Goal: Task Accomplishment & Management: Manage account settings

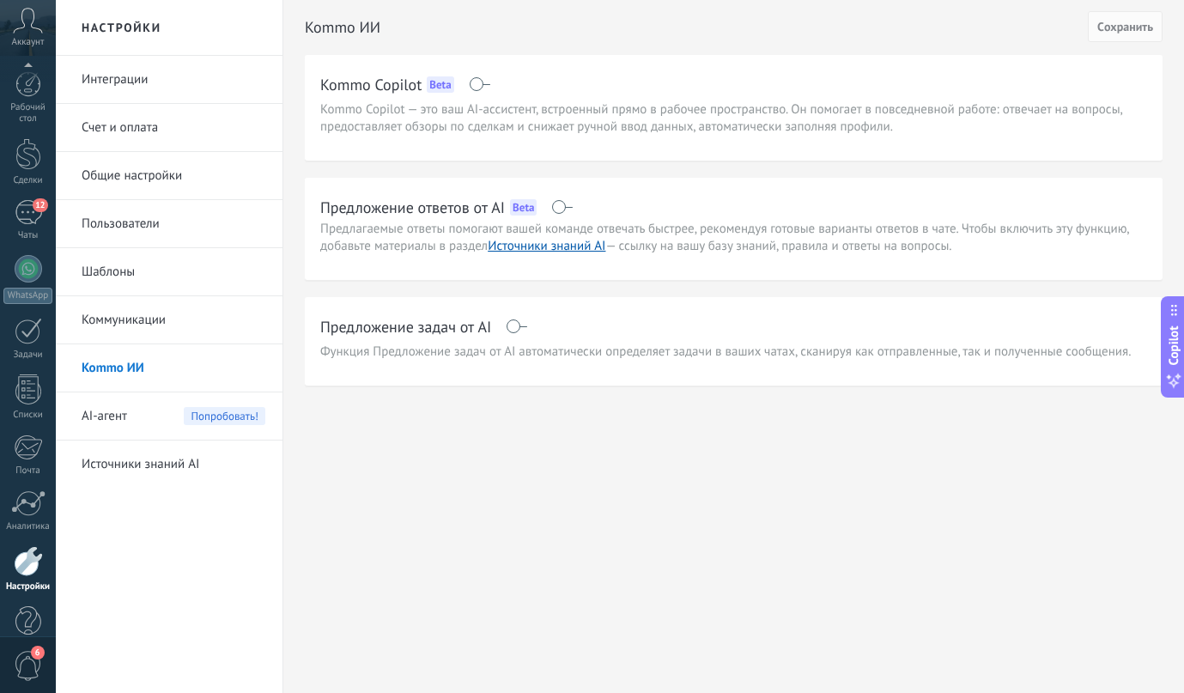
scroll to position [33, 0]
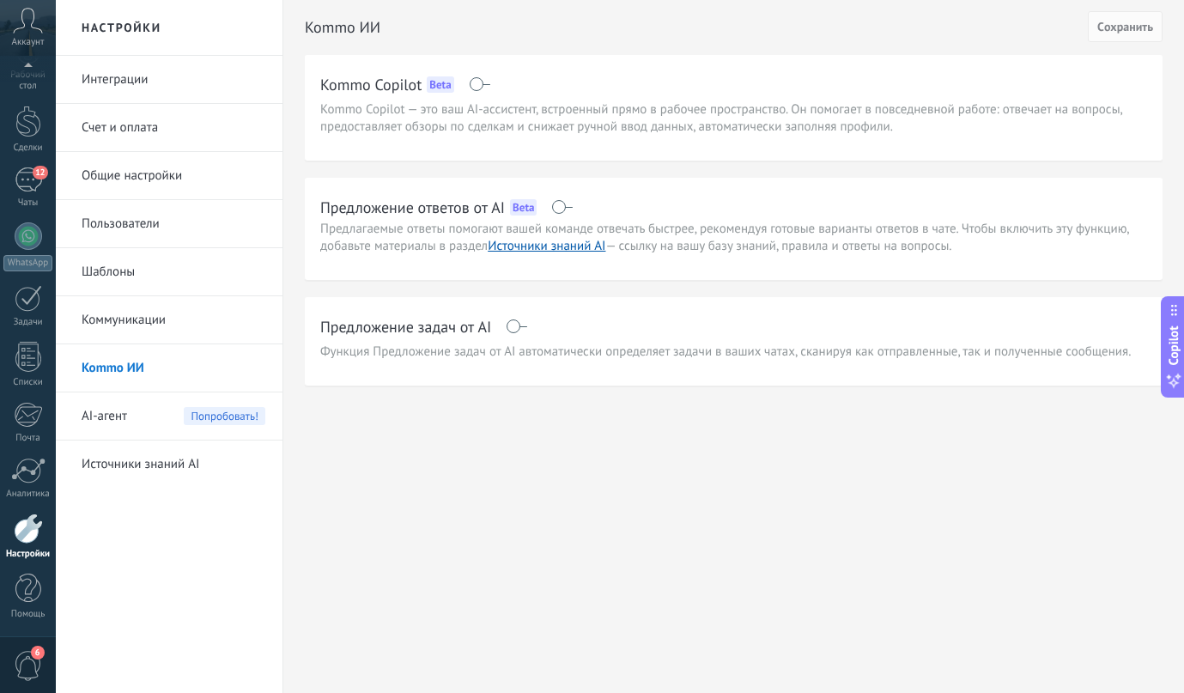
click at [463, 416] on div "Kommo ИИ Cохранить Kommo Copilot Beta Kommo Copilot — это ваш AI-ассистент, вст…" at bounding box center [733, 229] width 900 height 458
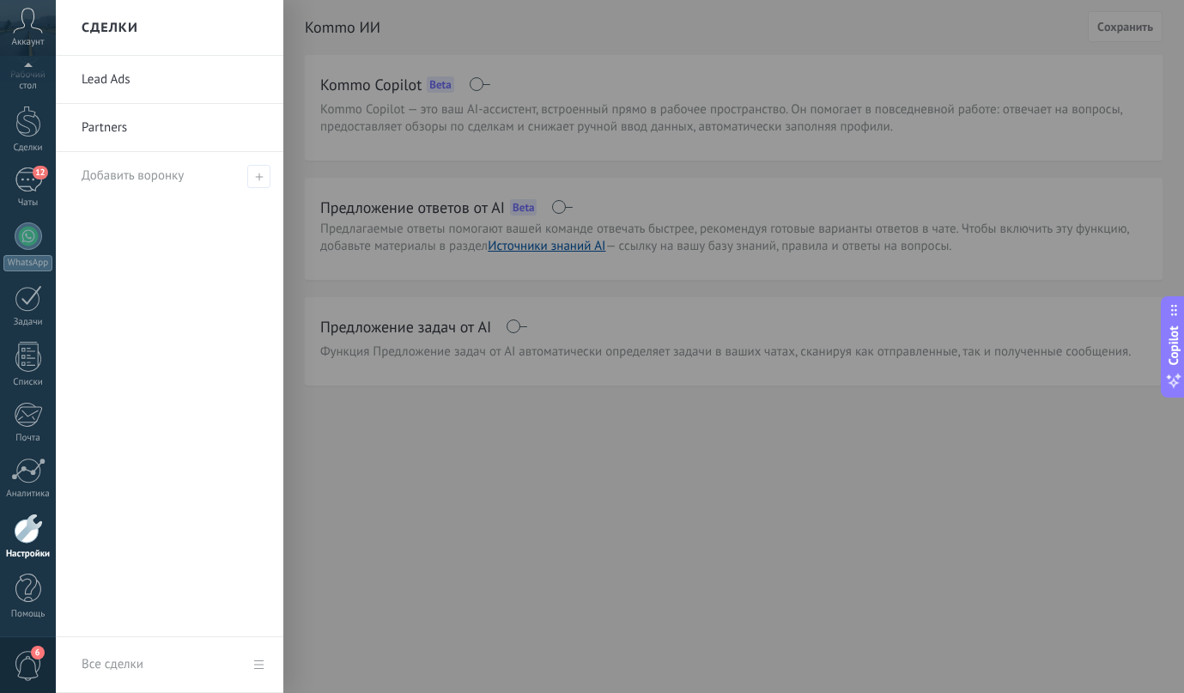
click at [96, 84] on link "Lead Ads" at bounding box center [174, 80] width 185 height 48
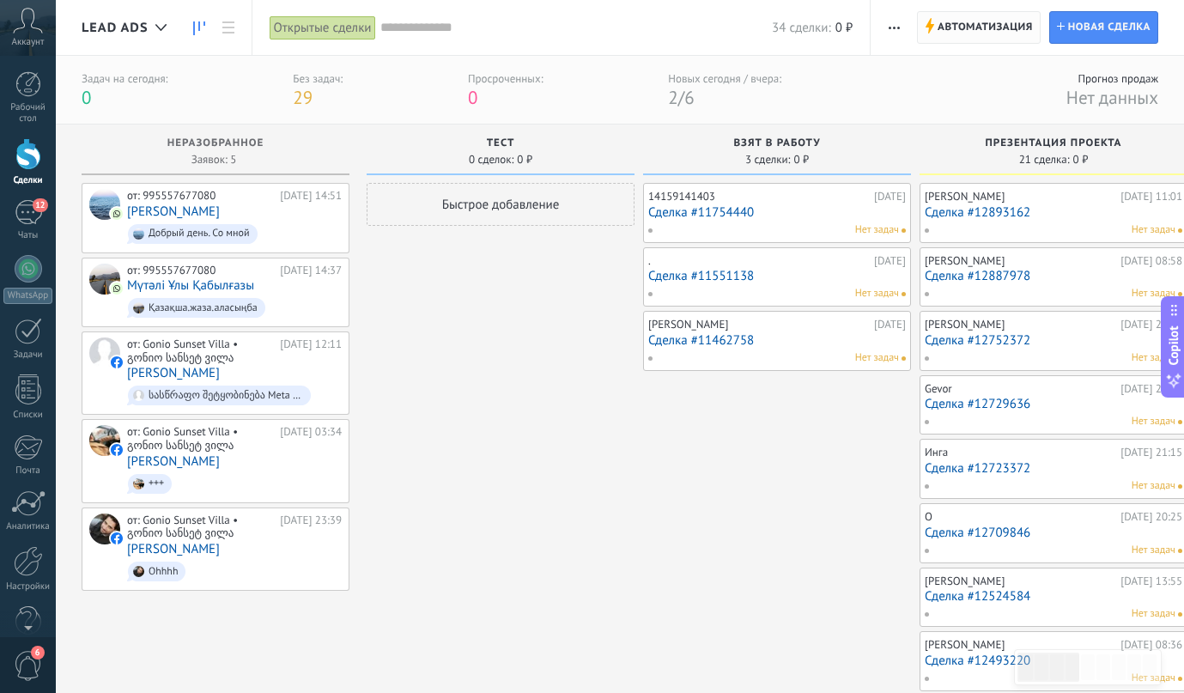
click at [936, 38] on span "Автоматизация Автоматизация воронки" at bounding box center [979, 27] width 124 height 33
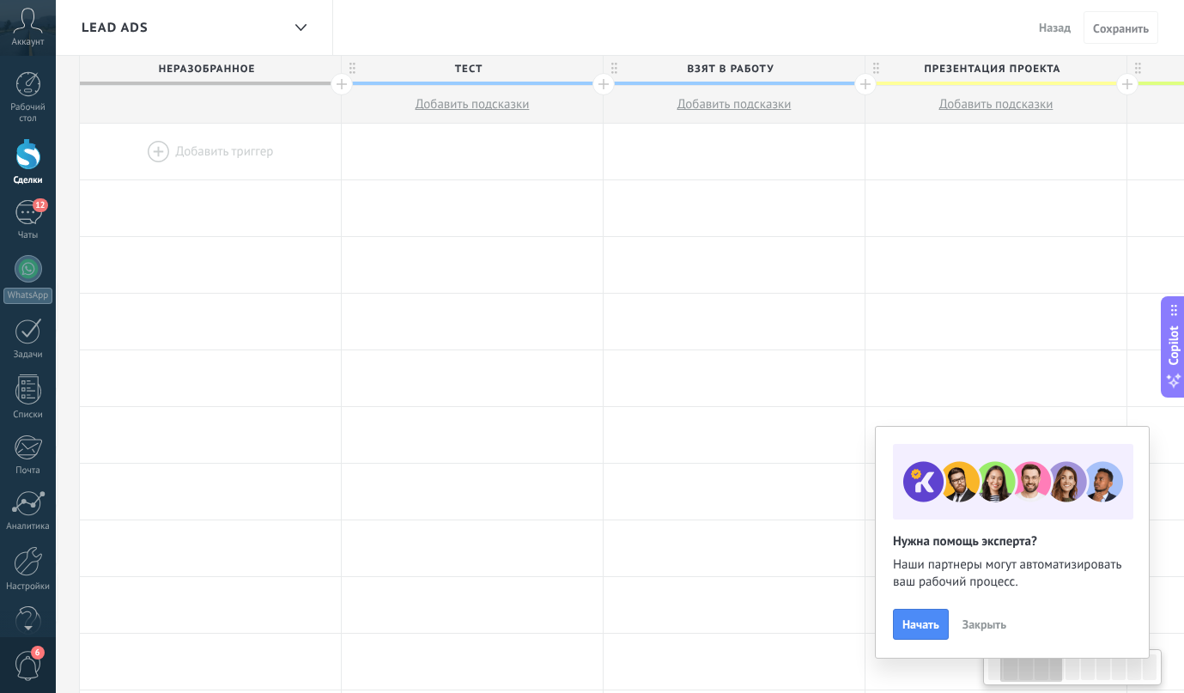
drag, startPoint x: 730, startPoint y: 85, endPoint x: 651, endPoint y: 89, distance: 78.2
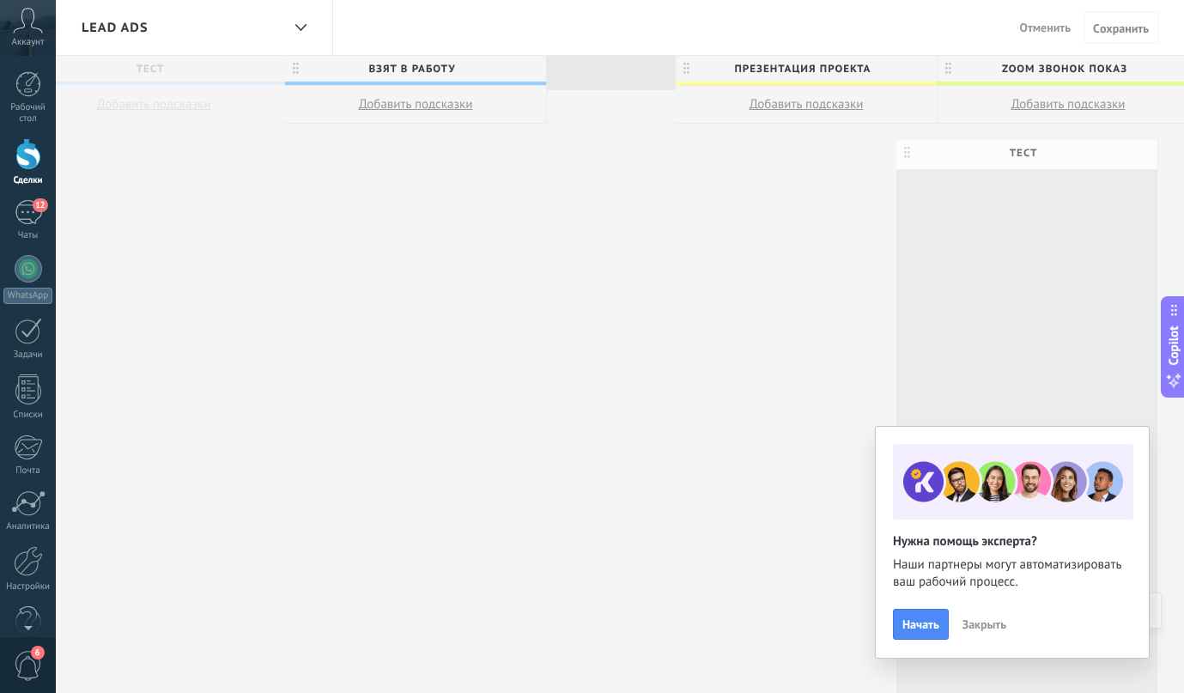
drag, startPoint x: 350, startPoint y: 64, endPoint x: 977, endPoint y: 148, distance: 632.2
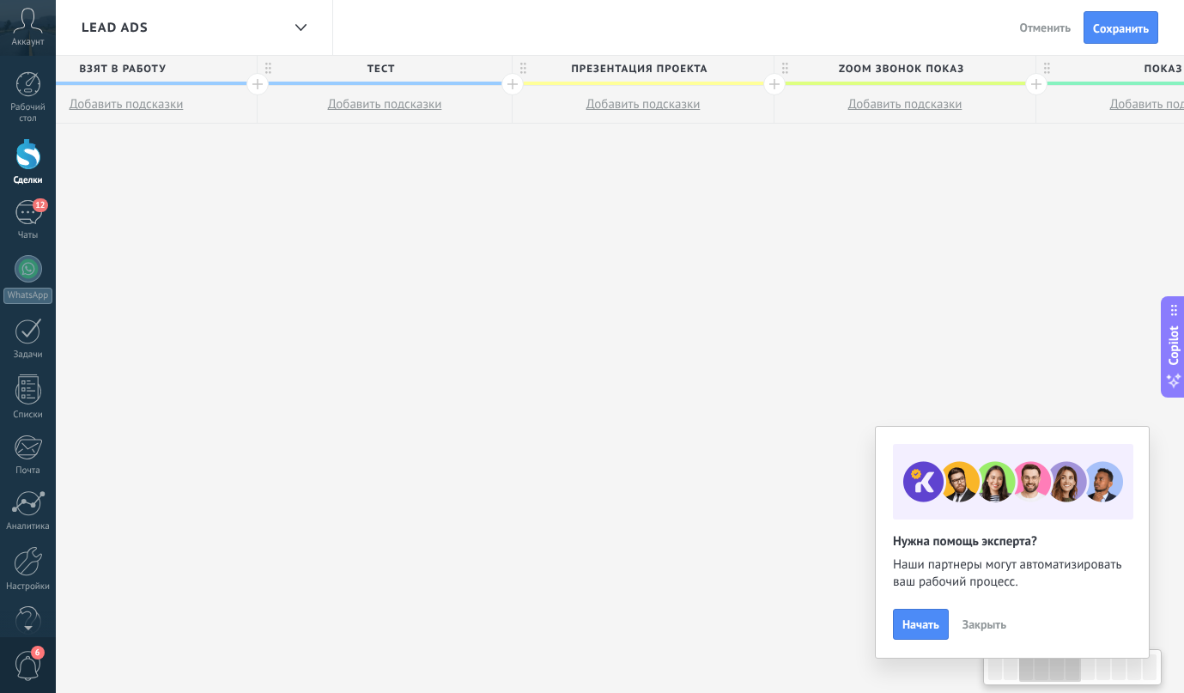
drag, startPoint x: 977, startPoint y: 148, endPoint x: 885, endPoint y: 92, distance: 107.9
click at [885, 92] on div "**********" at bounding box center [1170, 375] width 2873 height 638
click at [273, 65] on span "Тест" at bounding box center [379, 69] width 245 height 27
click at [276, 150] on div "**********" at bounding box center [1170, 375] width 2873 height 638
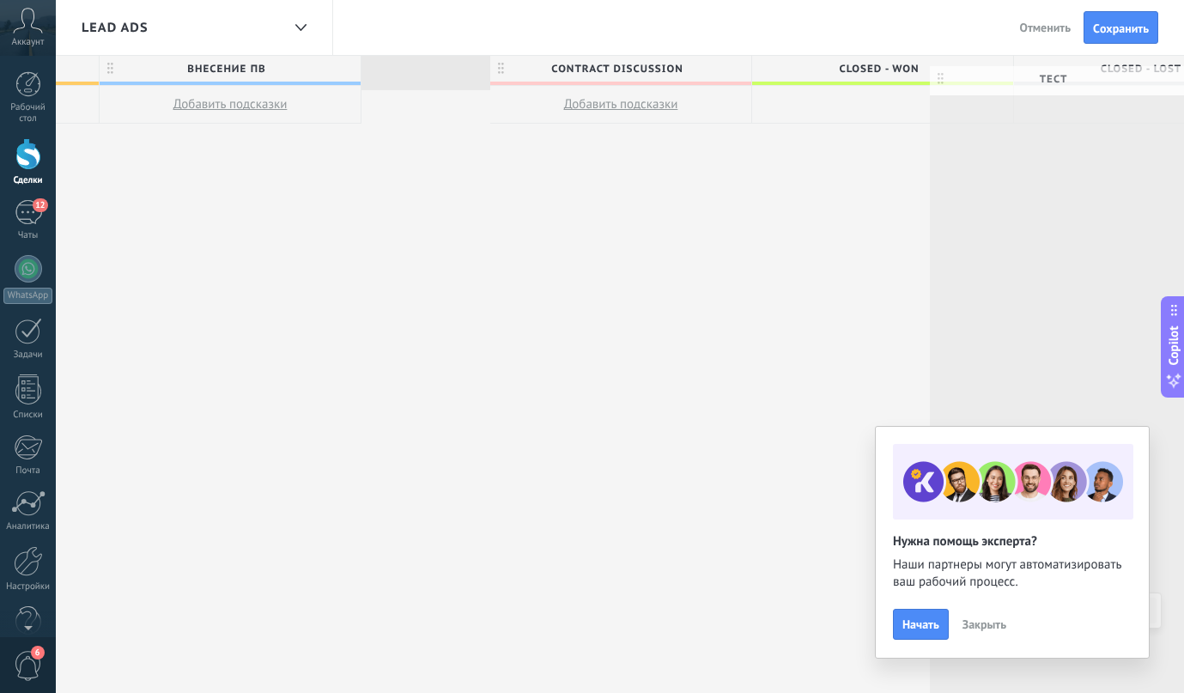
scroll to position [0, 2099]
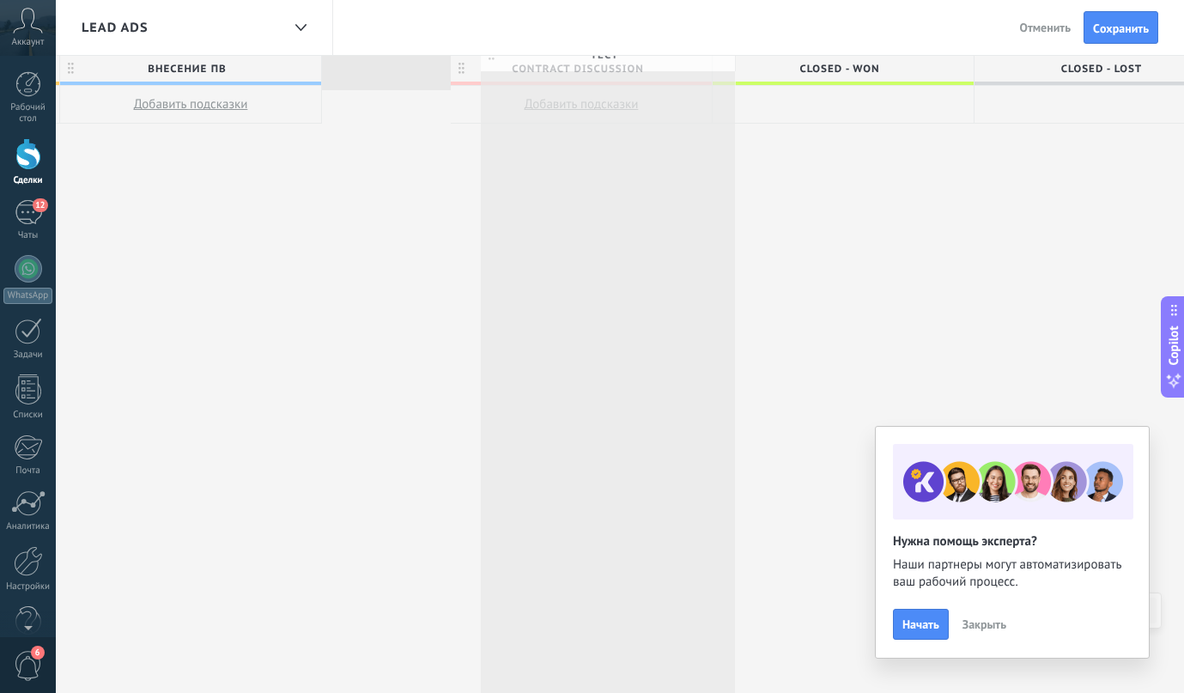
drag, startPoint x: 265, startPoint y: 69, endPoint x: 490, endPoint y: 53, distance: 225.4
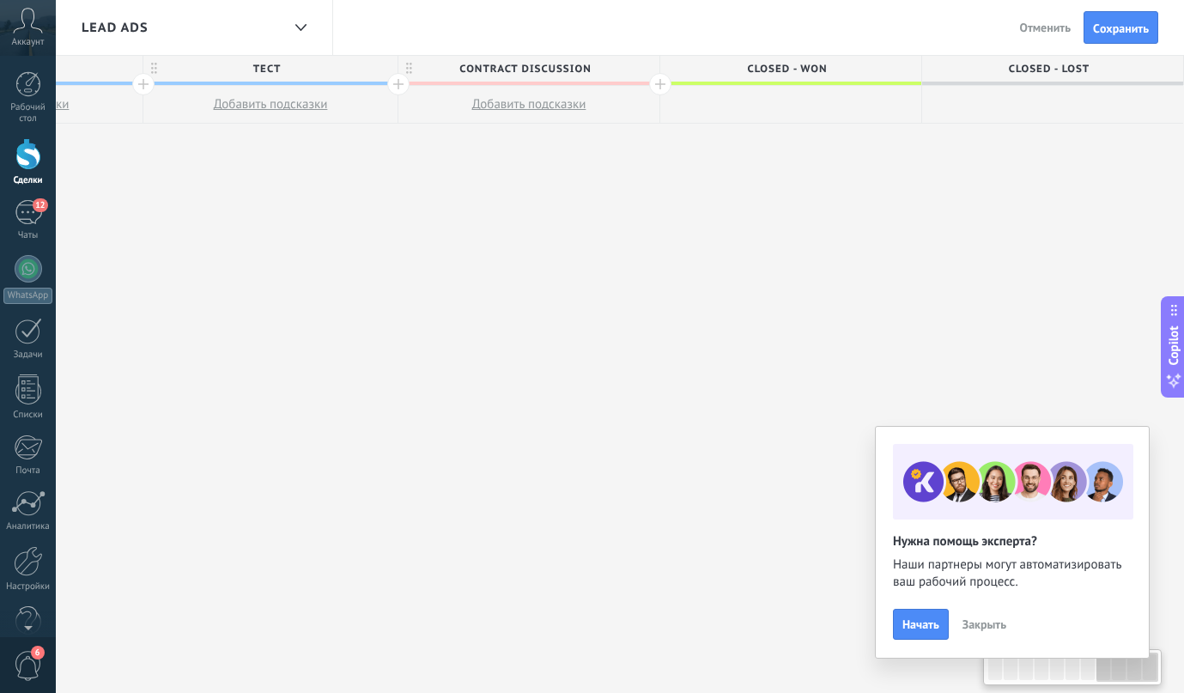
click at [981, 622] on span "Закрыть" at bounding box center [984, 624] width 44 height 12
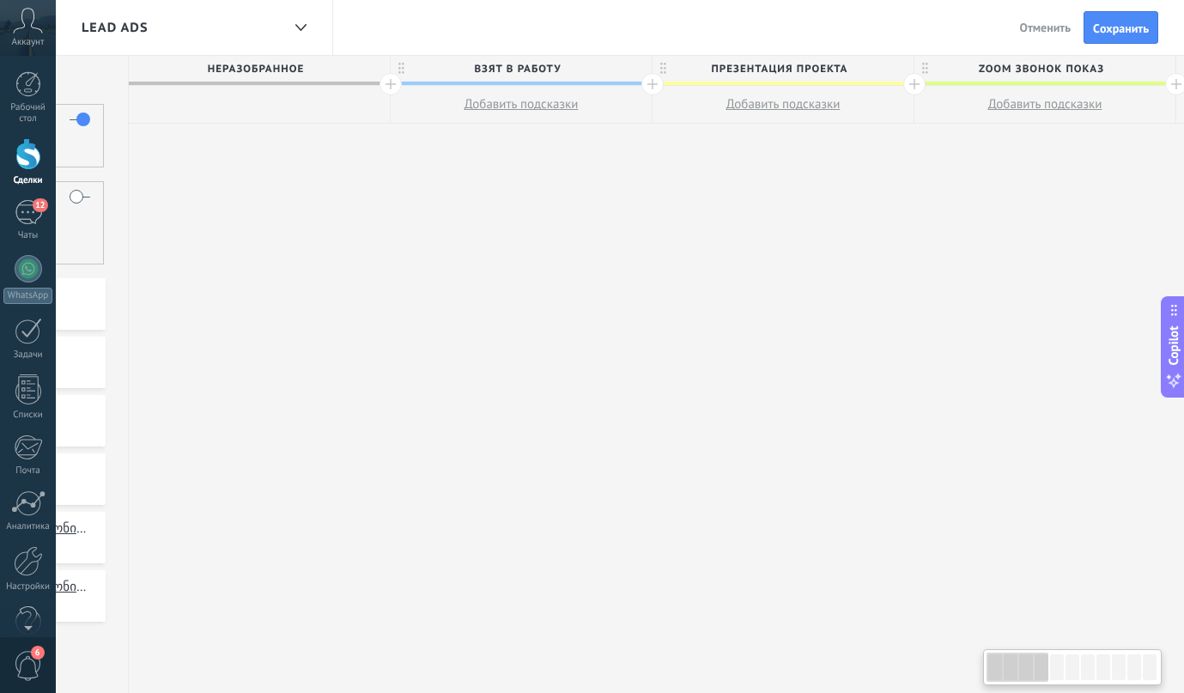
scroll to position [0, 0]
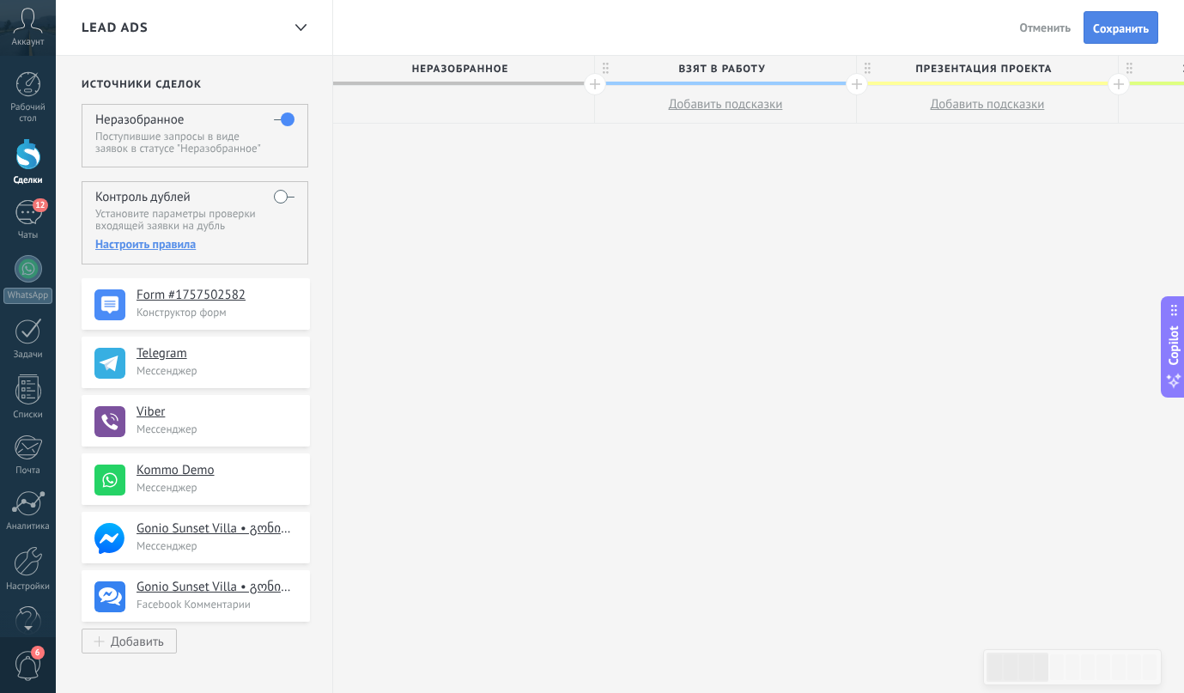
click at [1100, 27] on span "Cохранить" at bounding box center [1121, 28] width 56 height 12
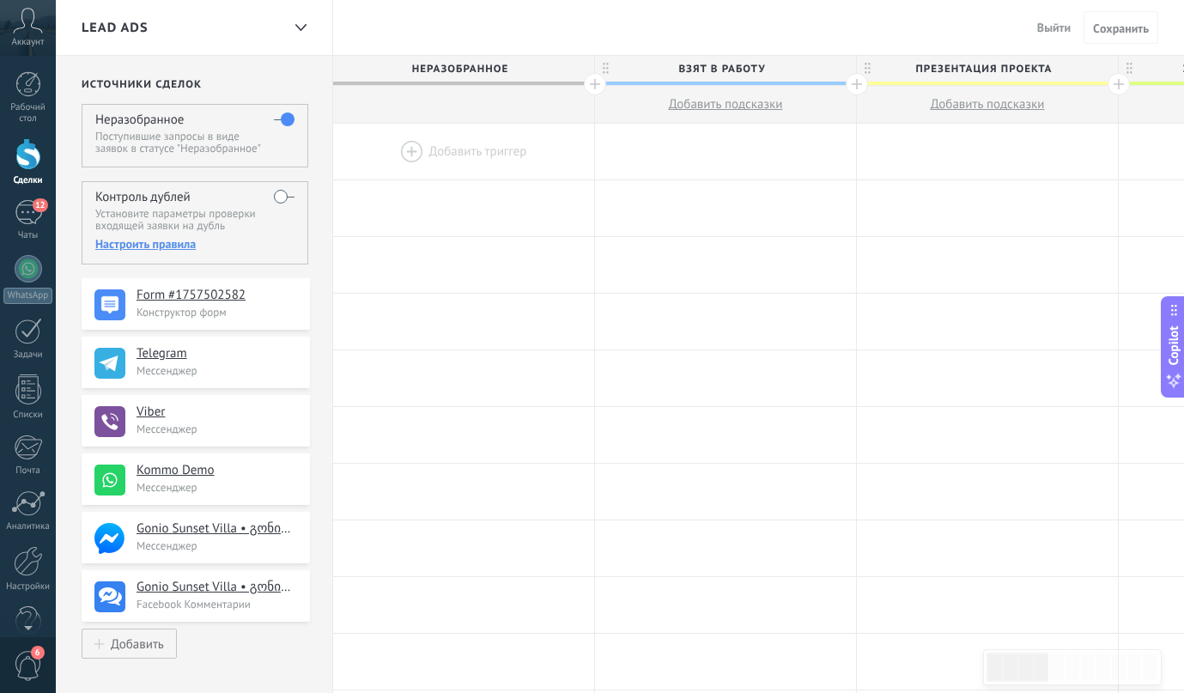
click at [361, 15] on div "Lead Ads Выйти Отменить Cохранить" at bounding box center [620, 28] width 1128 height 56
click at [314, 185] on div "**********" at bounding box center [194, 687] width 277 height 1262
drag, startPoint x: 314, startPoint y: 185, endPoint x: 318, endPoint y: 212, distance: 27.0
click at [319, 213] on div "**********" at bounding box center [194, 687] width 277 height 1262
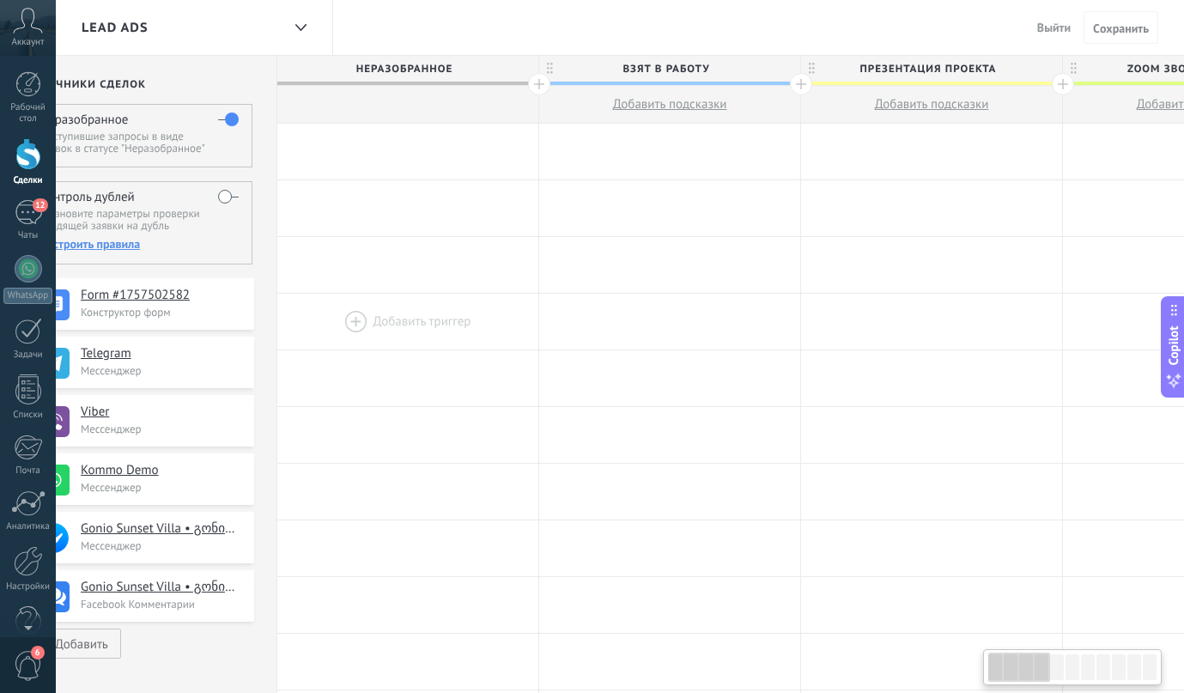
drag, startPoint x: 318, startPoint y: 212, endPoint x: 334, endPoint y: 296, distance: 85.5
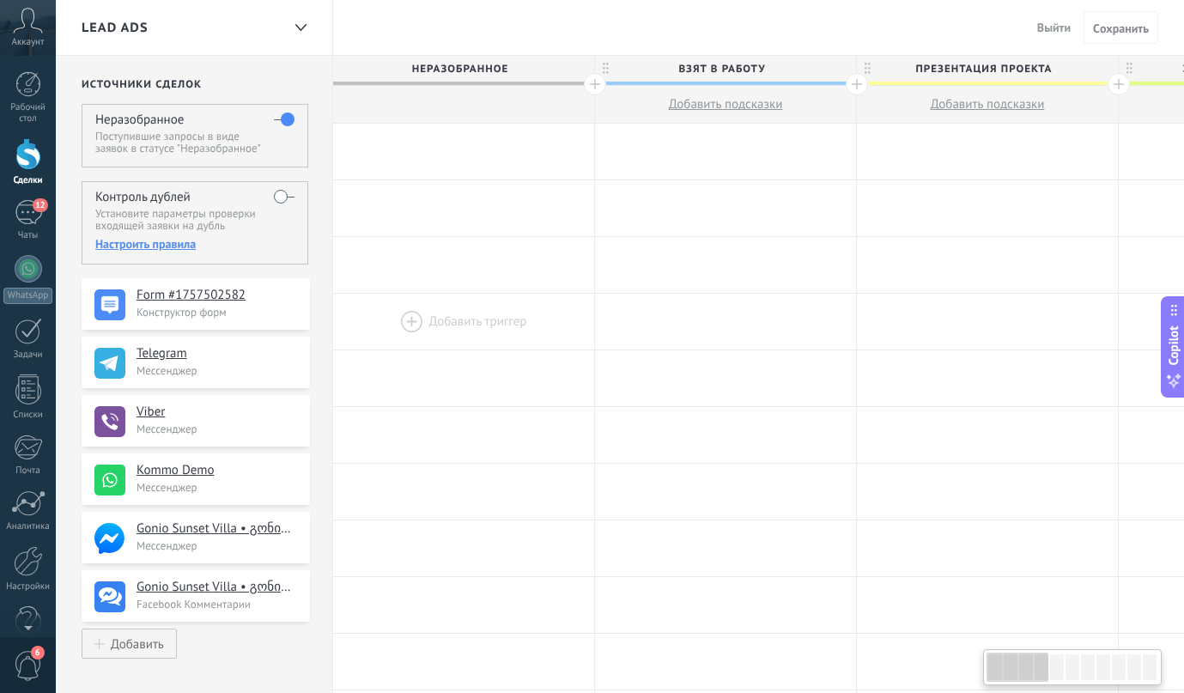
drag, startPoint x: 334, startPoint y: 296, endPoint x: 445, endPoint y: 294, distance: 111.6
click at [445, 294] on div at bounding box center [463, 322] width 261 height 56
click at [154, 21] on div "Lead Ads" at bounding box center [181, 27] width 199 height 55
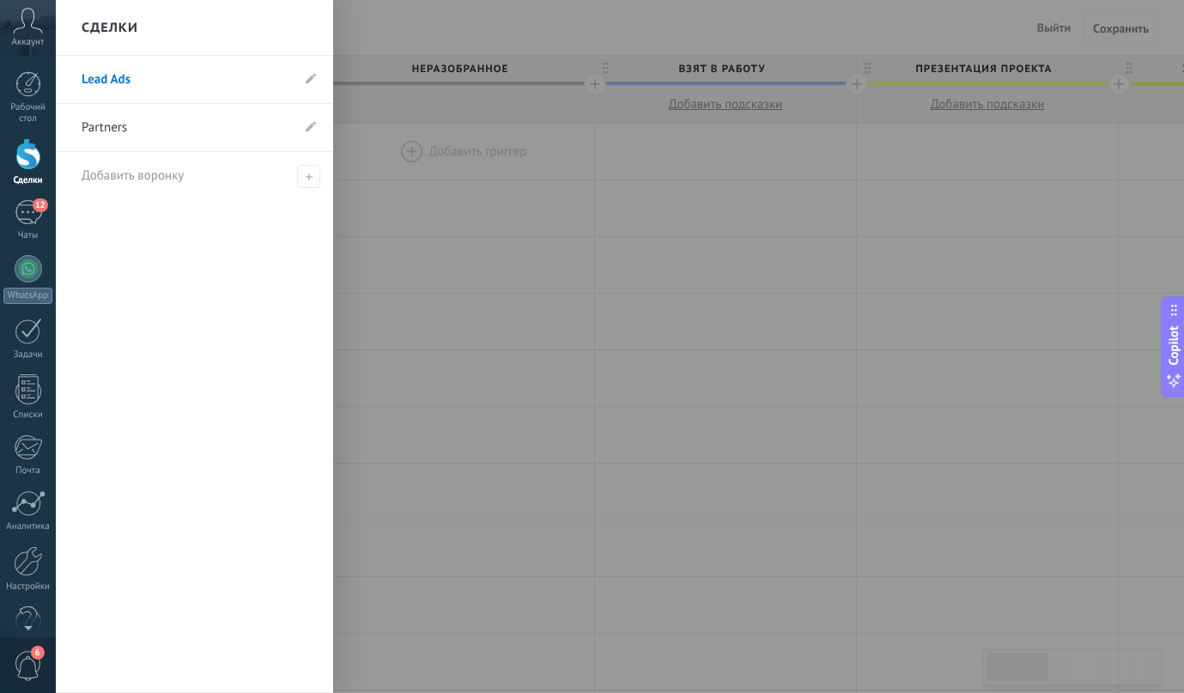
click at [348, 16] on div at bounding box center [648, 346] width 1184 height 693
